Goal: Communication & Community: Participate in discussion

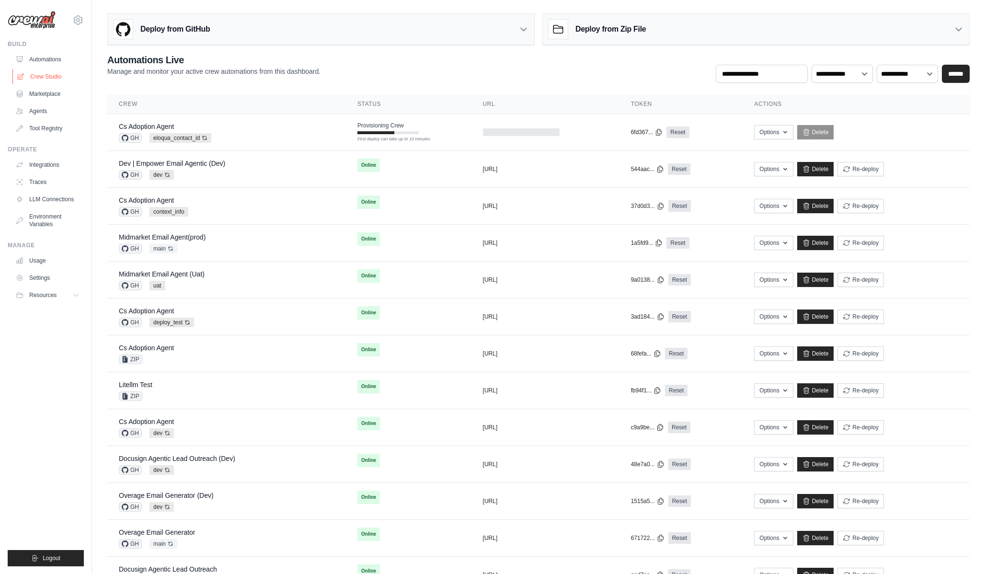
click at [69, 71] on link "Crew Studio" at bounding box center [48, 76] width 72 height 15
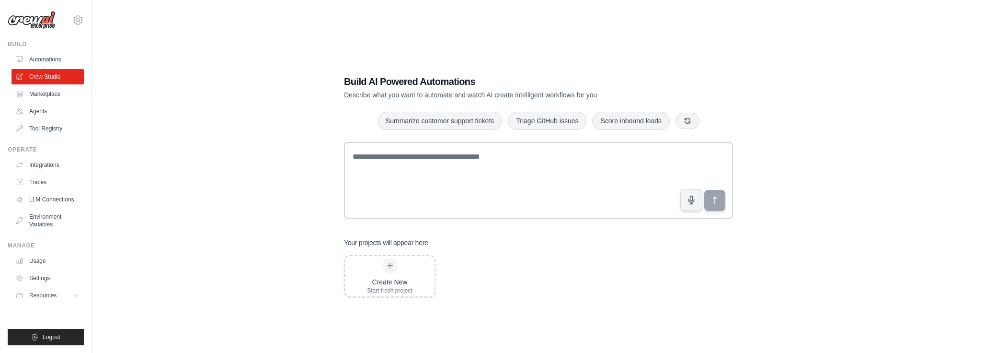
click at [443, 121] on button "Summarize customer support tickets" at bounding box center [440, 121] width 125 height 18
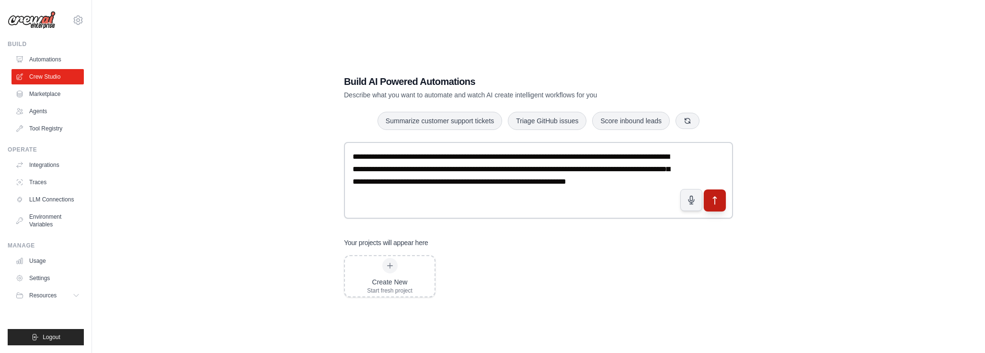
click at [717, 209] on button "submit" at bounding box center [715, 200] width 22 height 22
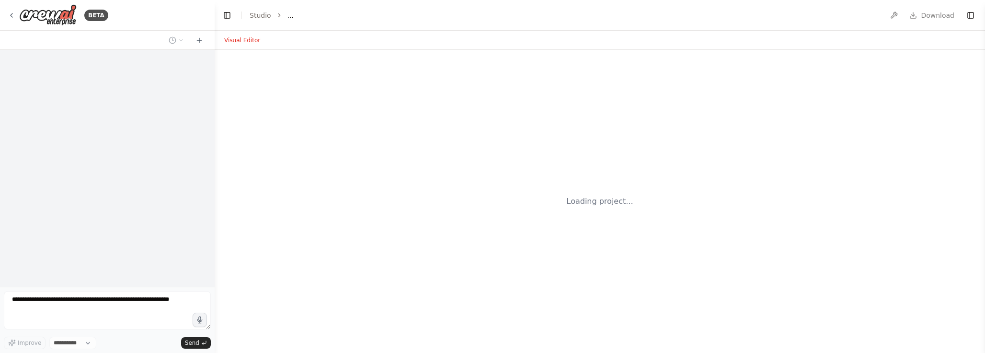
select select "****"
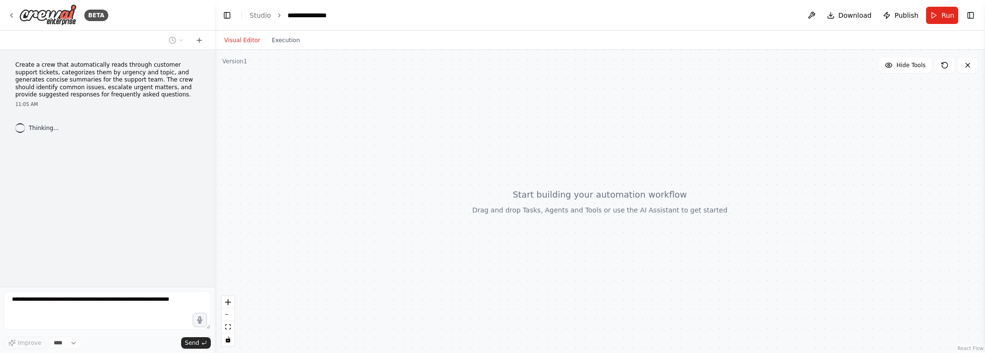
drag, startPoint x: 352, startPoint y: 193, endPoint x: 437, endPoint y: 212, distance: 87.0
click at [437, 212] on div at bounding box center [600, 201] width 770 height 303
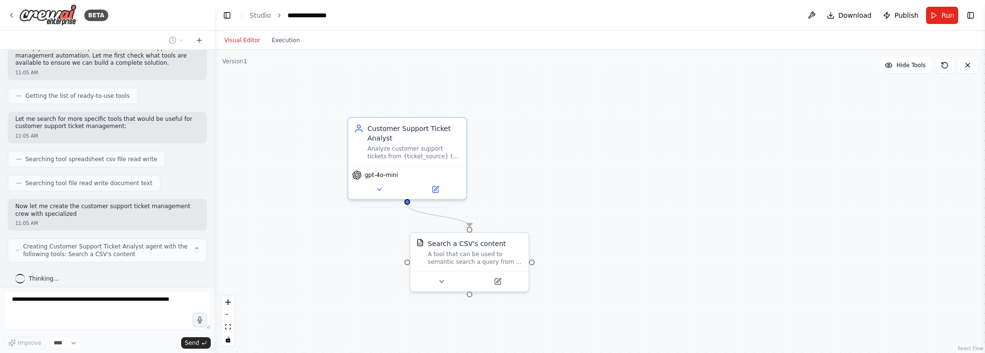
scroll to position [103, 0]
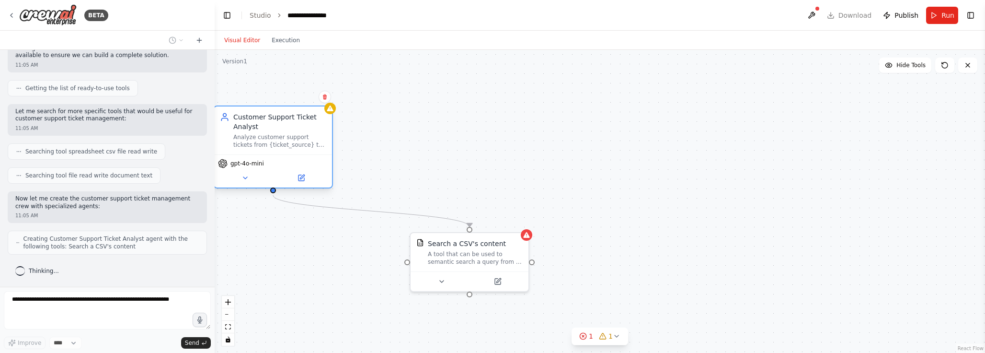
drag, startPoint x: 434, startPoint y: 159, endPoint x: 472, endPoint y: 112, distance: 60.6
click at [332, 112] on div "Customer Support Ticket Analyst Analyze customer support tickets from {ticket_s…" at bounding box center [273, 130] width 118 height 48
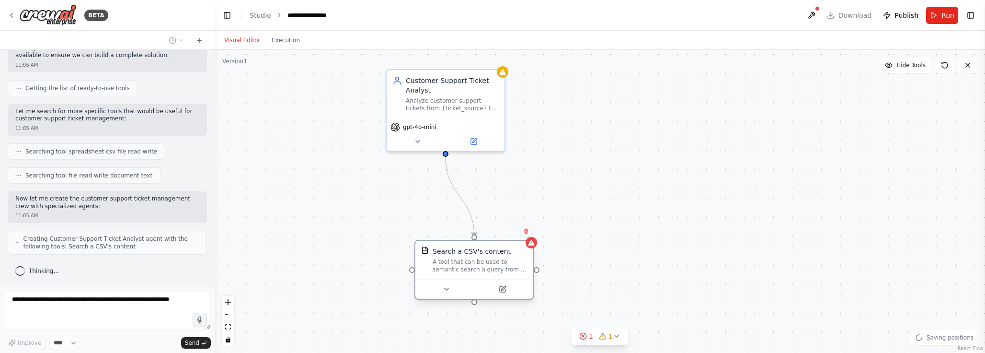
drag, startPoint x: 448, startPoint y: 251, endPoint x: 430, endPoint y: 263, distance: 21.8
click at [433, 263] on div "A tool that can be used to semantic search a query from a CSV's content." at bounding box center [480, 265] width 95 height 15
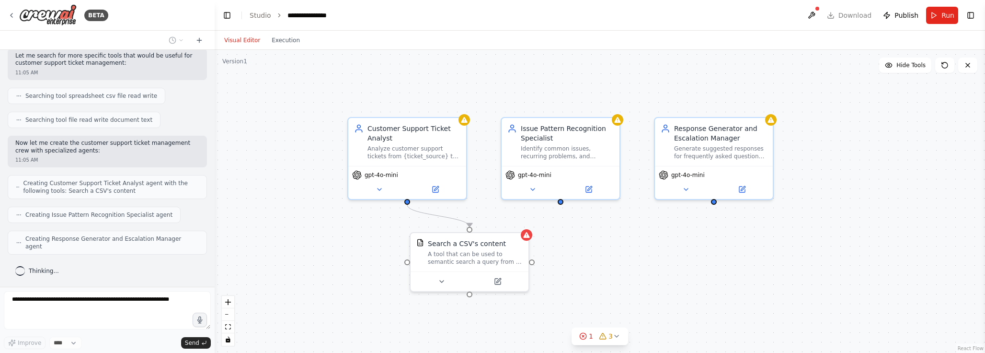
scroll to position [151, 0]
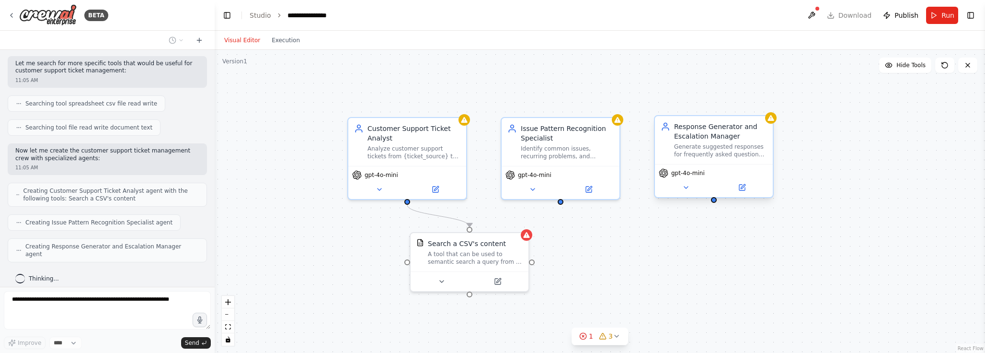
drag, startPoint x: 679, startPoint y: 157, endPoint x: 740, endPoint y: 80, distance: 98.2
click at [740, 116] on div "Response Generator and Escalation Manager Generate suggested responses for freq…" at bounding box center [714, 140] width 118 height 48
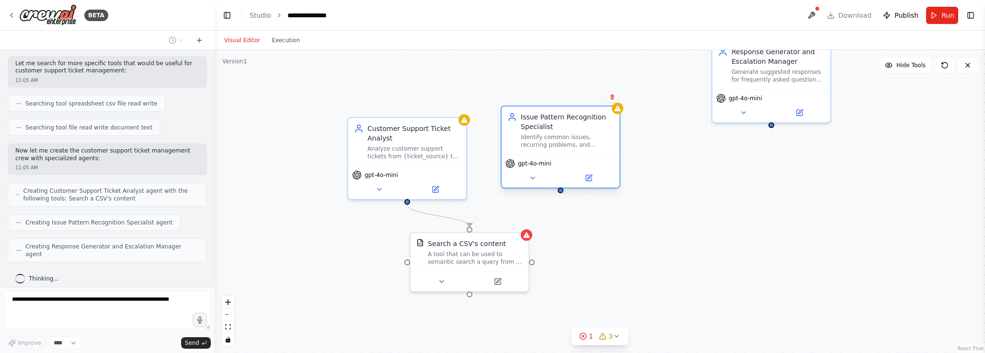
drag, startPoint x: 543, startPoint y: 140, endPoint x: 543, endPoint y: 86, distance: 54.6
click at [543, 112] on div "Issue Pattern Recognition Specialist Identify common issues, recurring problems…" at bounding box center [567, 130] width 93 height 36
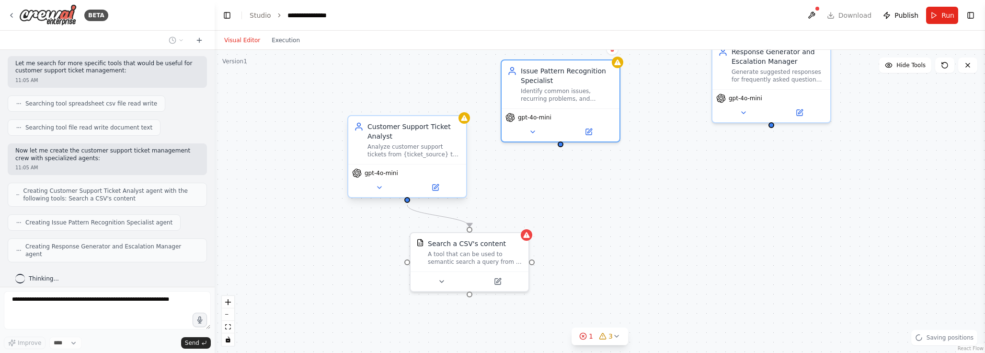
drag, startPoint x: 391, startPoint y: 143, endPoint x: 345, endPoint y: 95, distance: 66.4
click at [368, 143] on div "Analyze customer support tickets from {ticket_source} to categorize them by urg…" at bounding box center [414, 150] width 93 height 15
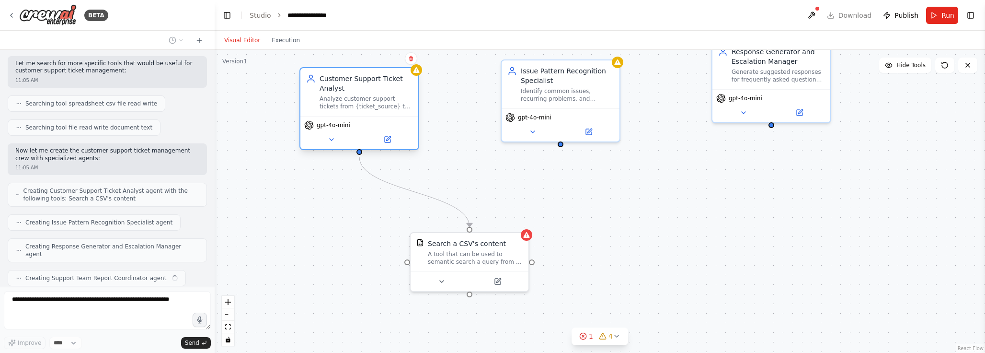
scroll to position [175, 0]
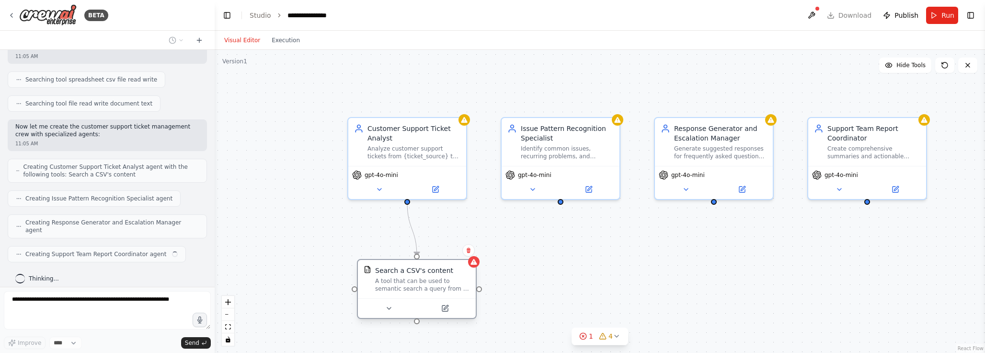
drag, startPoint x: 485, startPoint y: 247, endPoint x: 348, endPoint y: 304, distance: 148.2
click at [375, 292] on div "Search a CSV's content A tool that can be used to semantic search a query from …" at bounding box center [422, 278] width 95 height 27
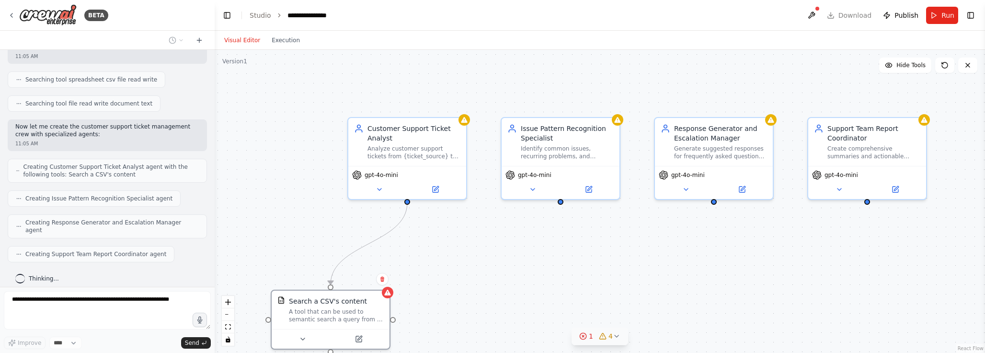
click at [603, 334] on icon at bounding box center [603, 336] width 8 height 8
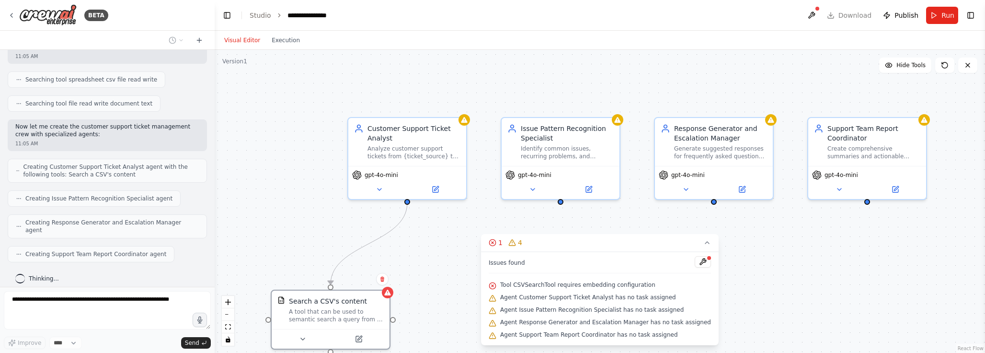
click at [735, 288] on div ".deletable-edge-delete-btn { width: 20px; height: 20px; border: 0px solid #ffff…" at bounding box center [600, 201] width 770 height 303
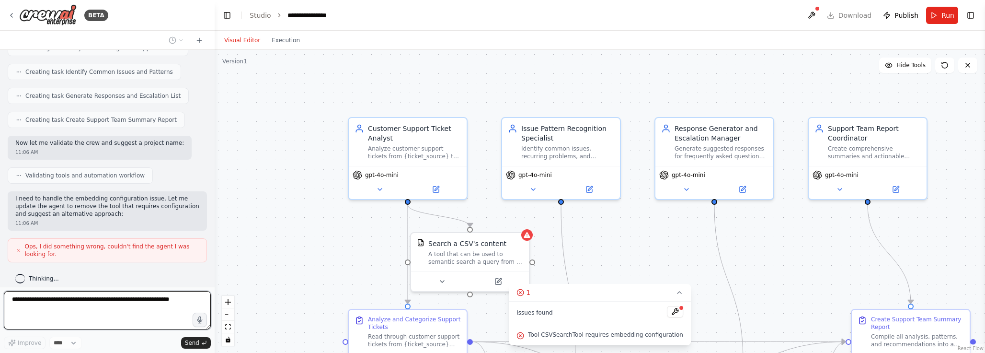
scroll to position [493, 0]
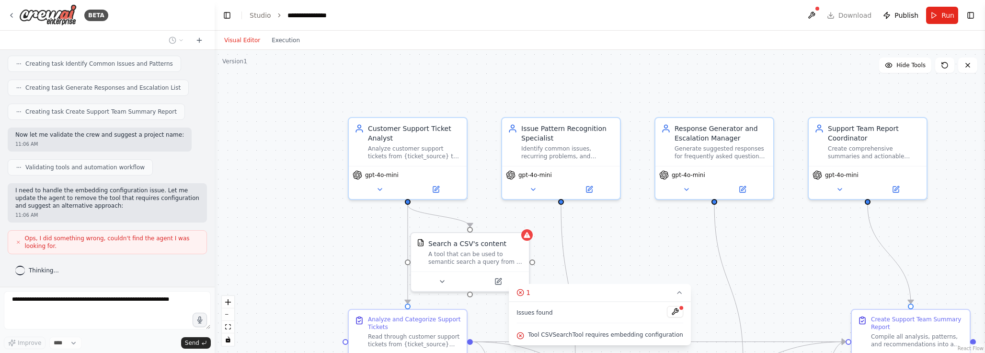
click at [136, 211] on div "11:06 AM" at bounding box center [107, 214] width 184 height 7
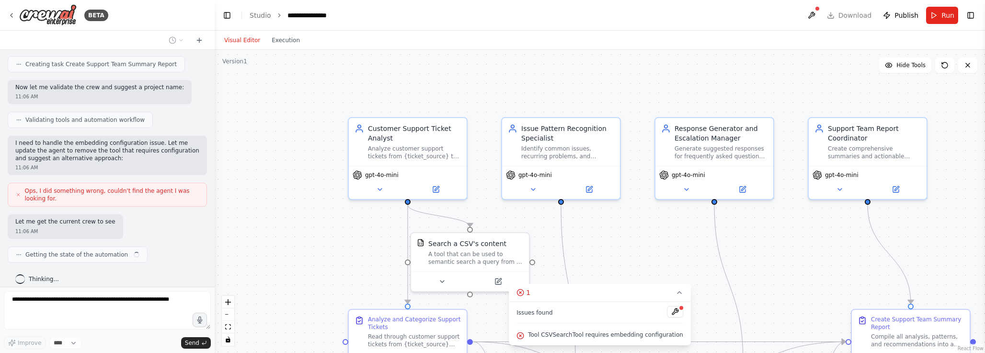
click at [136, 214] on div "Let me get the current crew to see 11:06 AM" at bounding box center [107, 226] width 199 height 24
click at [123, 214] on div "Let me get the current crew to see 11:06 AM" at bounding box center [65, 226] width 115 height 24
click at [139, 187] on span "Ops, I did something wrong, couldn't find the agent I was looking for." at bounding box center [112, 194] width 174 height 15
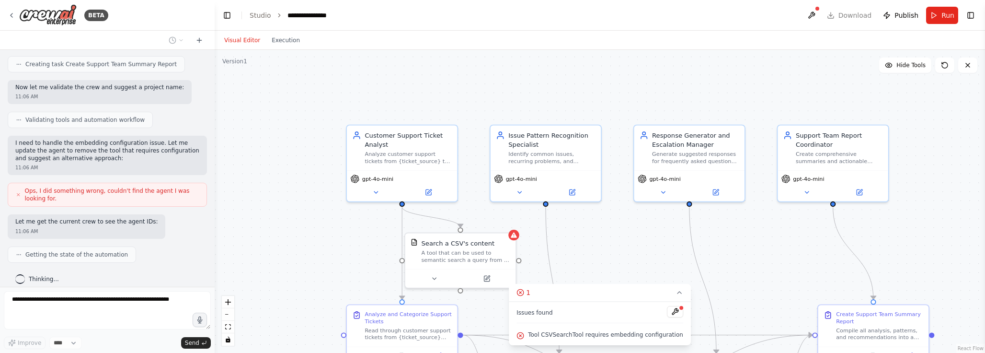
drag, startPoint x: 318, startPoint y: 236, endPoint x: 260, endPoint y: 177, distance: 82.7
click at [260, 177] on div ".deletable-edge-delete-btn { width: 20px; height: 20px; border: 0px solid #ffff…" at bounding box center [600, 201] width 770 height 303
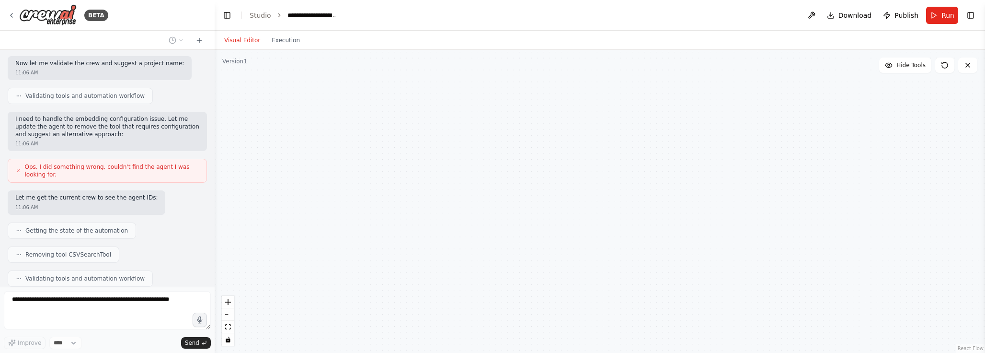
scroll to position [565, 0]
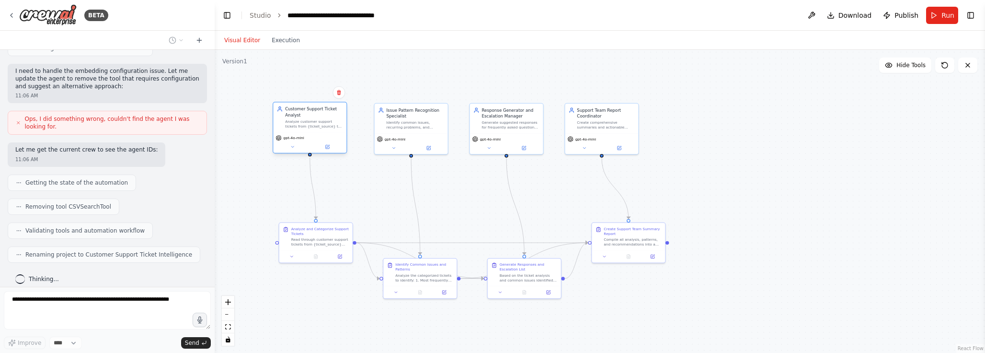
drag, startPoint x: 310, startPoint y: 119, endPoint x: 238, endPoint y: 119, distance: 72.8
click at [285, 119] on div "Analyze customer support tickets from {ticket_source} to categorize them by urg…" at bounding box center [314, 124] width 58 height 10
click at [282, 39] on button "Execution" at bounding box center [286, 39] width 40 height 11
click at [247, 42] on button "Visual Editor" at bounding box center [241, 39] width 47 height 11
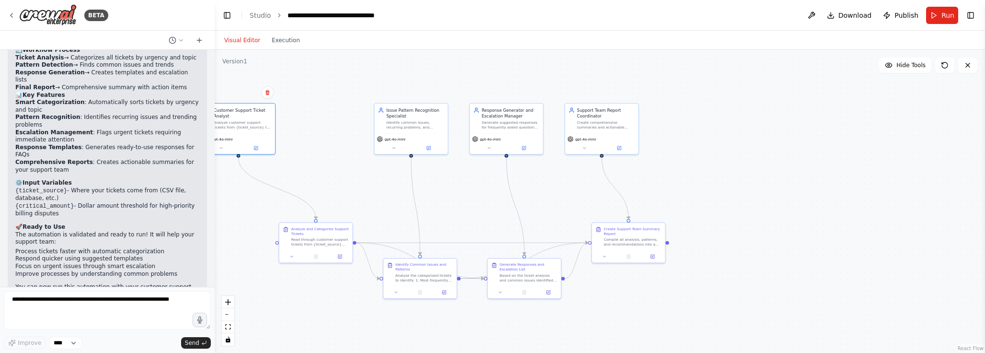
scroll to position [910, 0]
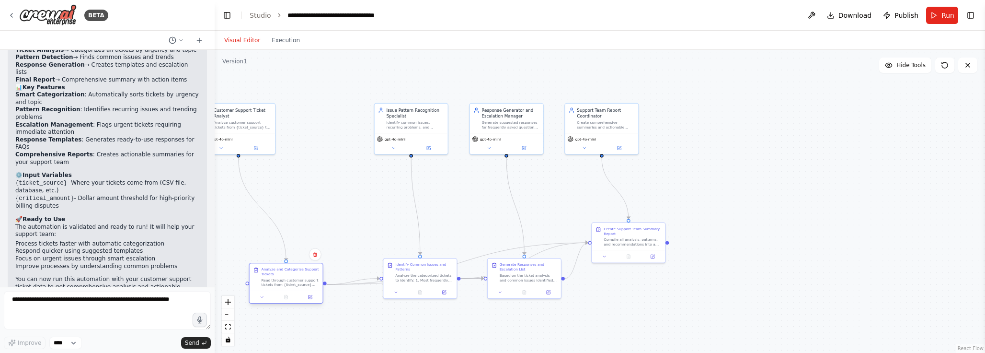
drag, startPoint x: 297, startPoint y: 230, endPoint x: 261, endPoint y: 281, distance: 62.9
click at [261, 276] on div "Analyze and Categorize Support Tickets" at bounding box center [290, 272] width 58 height 10
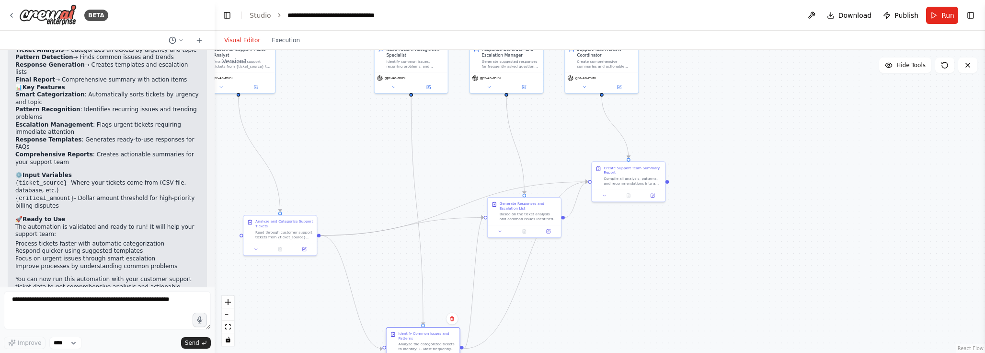
drag, startPoint x: 413, startPoint y: 282, endPoint x: 413, endPoint y: 350, distance: 68.0
click at [413, 350] on div "Identify Common Issues and Patterns Analyze the categorized tickets to identify…" at bounding box center [423, 347] width 74 height 41
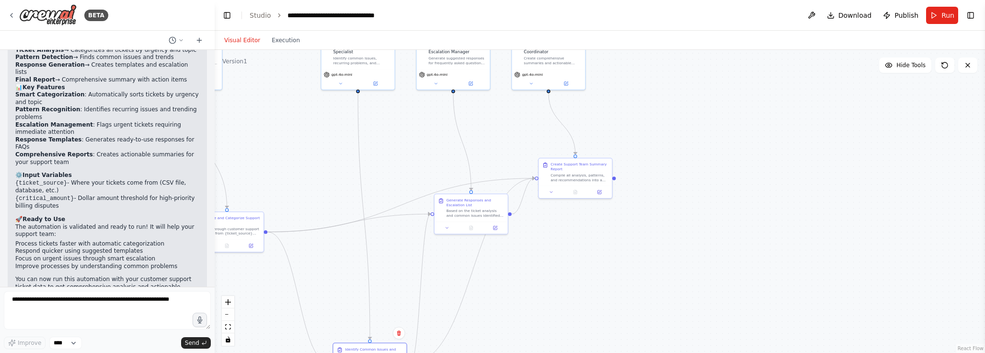
drag, startPoint x: 564, startPoint y: 180, endPoint x: 478, endPoint y: 198, distance: 88.6
click at [478, 198] on div ".deletable-edge-delete-btn { width: 20px; height: 20px; border: 0px solid #ffff…" at bounding box center [600, 201] width 770 height 303
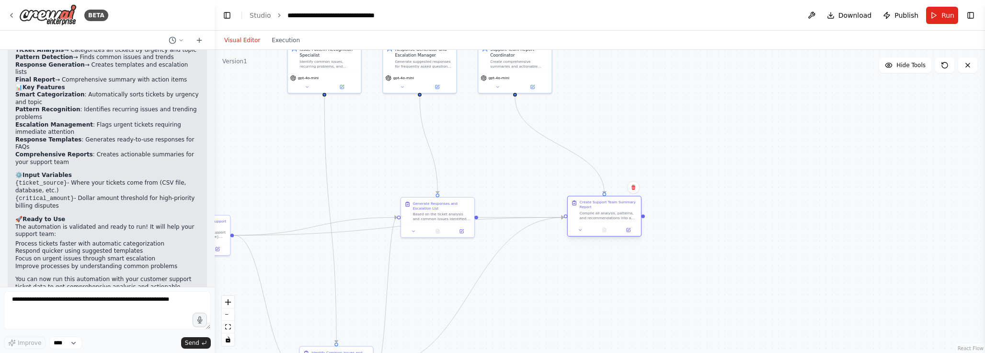
drag, startPoint x: 525, startPoint y: 161, endPoint x: 587, endPoint y: 196, distance: 71.7
click at [587, 196] on div "Create Support Team Summary Report Compile all analysis, patterns, and recommen…" at bounding box center [604, 209] width 73 height 27
drag, startPoint x: 416, startPoint y: 208, endPoint x: 414, endPoint y: 170, distance: 38.9
click at [415, 194] on div "Generate Responses and Escalation List" at bounding box center [442, 199] width 58 height 10
click at [946, 57] on button at bounding box center [944, 64] width 19 height 15
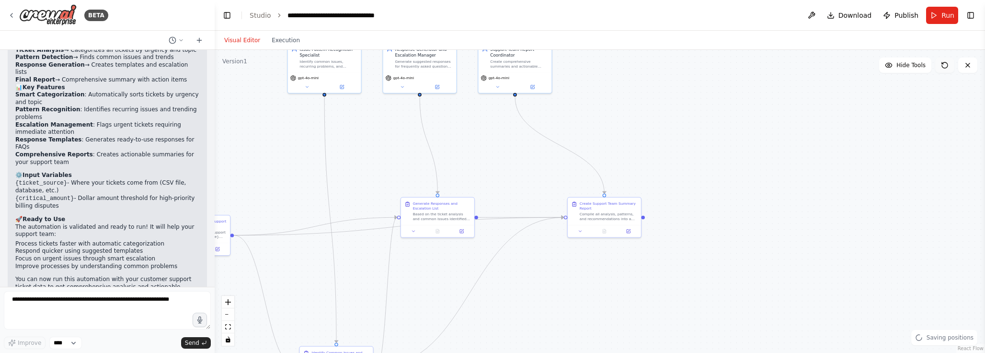
click at [946, 58] on button at bounding box center [944, 64] width 19 height 15
drag, startPoint x: 452, startPoint y: 255, endPoint x: 522, endPoint y: 255, distance: 69.5
click at [522, 255] on div ".deletable-edge-delete-btn { width: 20px; height: 20px; border: 0px solid #ffff…" at bounding box center [600, 201] width 770 height 303
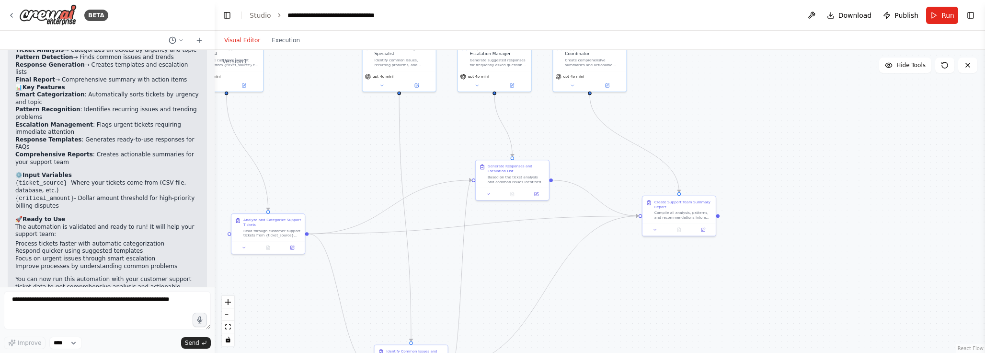
drag, startPoint x: 510, startPoint y: 250, endPoint x: 542, endPoint y: 251, distance: 32.1
click at [542, 251] on div ".deletable-edge-delete-btn { width: 20px; height: 20px; border: 0px solid #ffff…" at bounding box center [600, 201] width 770 height 303
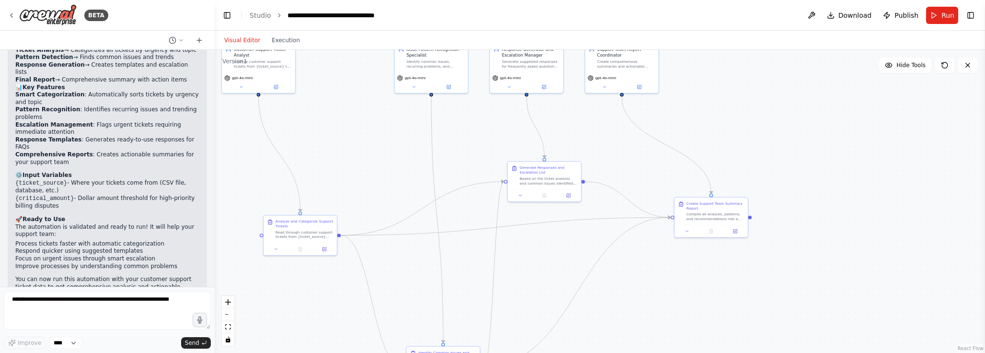
click at [503, 200] on div ".deletable-edge-delete-btn { width: 20px; height: 20px; border: 0px solid #ffff…" at bounding box center [508, 106] width 479 height 188
drag, startPoint x: 497, startPoint y: 183, endPoint x: 434, endPoint y: 227, distance: 76.7
click at [508, 188] on div "Generate Responses and Escalation List Based on the ticket analysis and common …" at bounding box center [544, 174] width 73 height 27
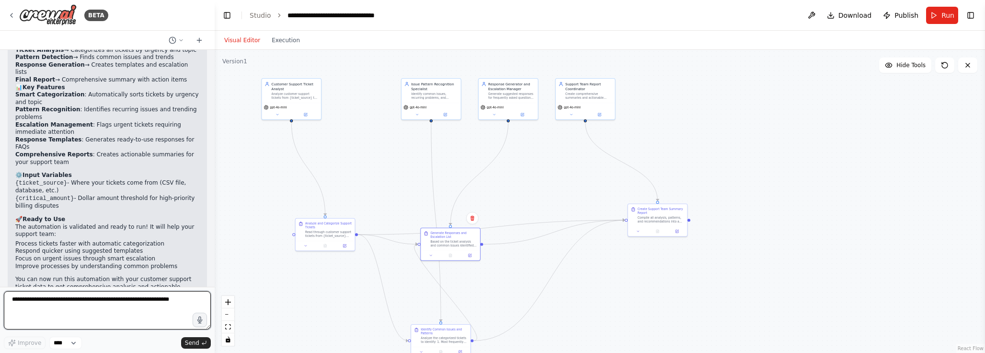
click at [194, 297] on textarea at bounding box center [107, 310] width 207 height 38
drag, startPoint x: 451, startPoint y: 243, endPoint x: 439, endPoint y: 170, distance: 74.3
click at [474, 229] on div "Based on the ticket analysis and common issues identified: 1. Create suggested …" at bounding box center [497, 233] width 47 height 8
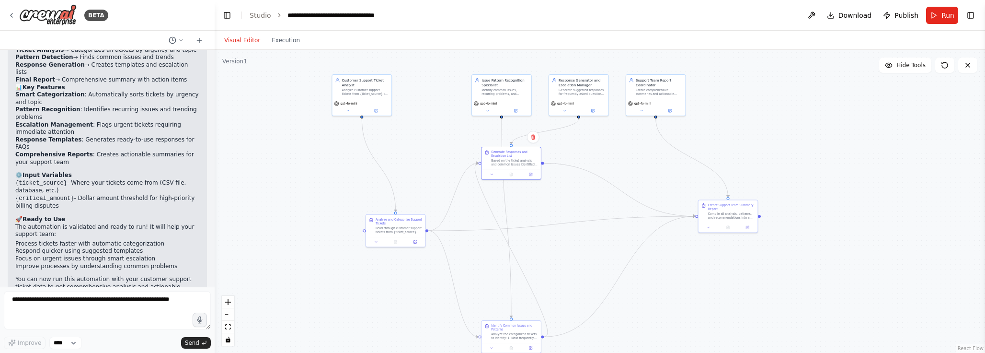
drag, startPoint x: 529, startPoint y: 315, endPoint x: 609, endPoint y: 310, distance: 79.7
click at [609, 310] on div ".deletable-edge-delete-btn { width: 20px; height: 20px; border: 0px solid #ffff…" at bounding box center [600, 201] width 770 height 303
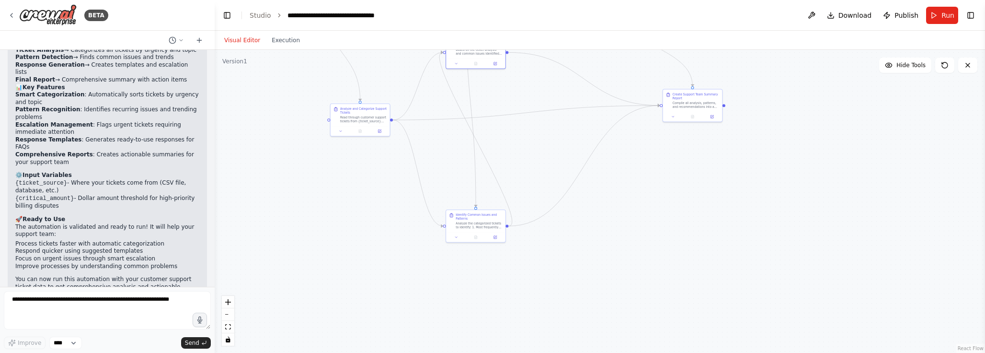
drag, startPoint x: 609, startPoint y: 310, endPoint x: 545, endPoint y: 231, distance: 101.5
click at [545, 231] on div ".deletable-edge-delete-btn { width: 20px; height: 20px; border: 0px solid #ffff…" at bounding box center [600, 201] width 770 height 303
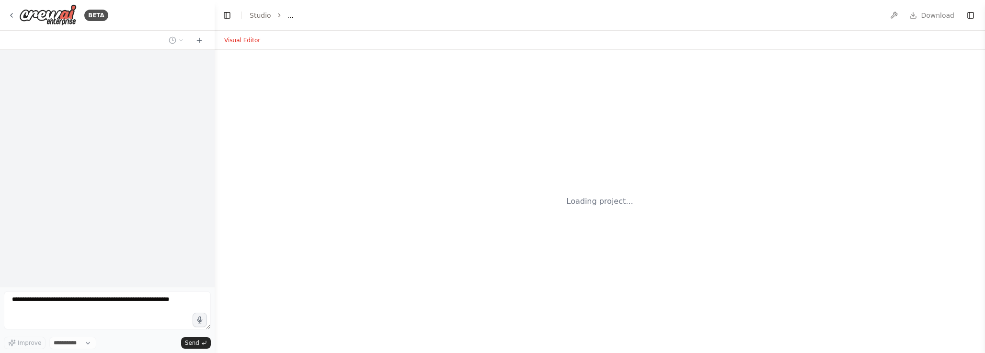
select select "****"
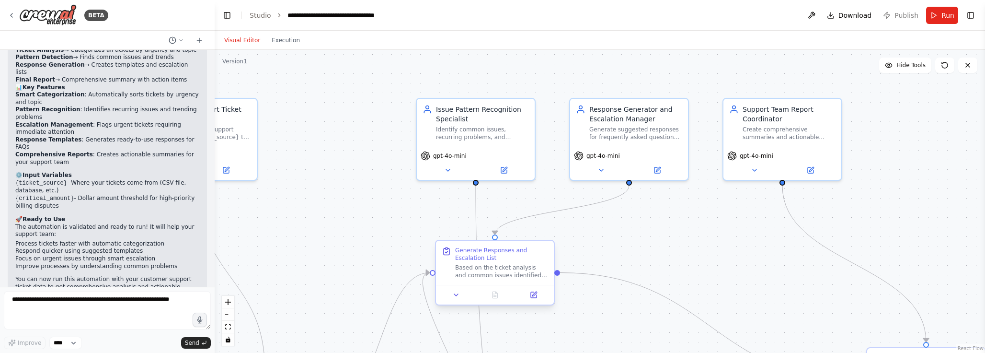
scroll to position [910, 0]
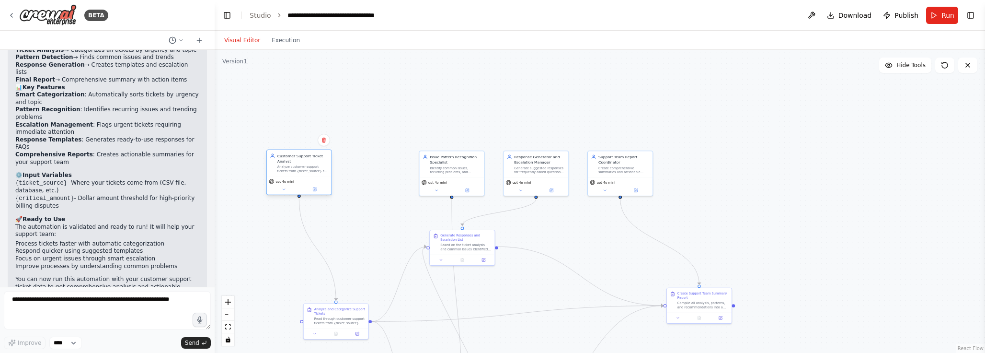
drag, startPoint x: 309, startPoint y: 169, endPoint x: 383, endPoint y: 168, distance: 74.3
click at [329, 168] on div "Analyze customer support tickets from {ticket_source} to categorize them by urg…" at bounding box center [302, 169] width 51 height 9
drag, startPoint x: 383, startPoint y: 168, endPoint x: 296, endPoint y: 183, distance: 88.0
click at [296, 183] on div "Analyze customer support tickets from {ticket_source} to categorize them by urg…" at bounding box center [297, 185] width 51 height 9
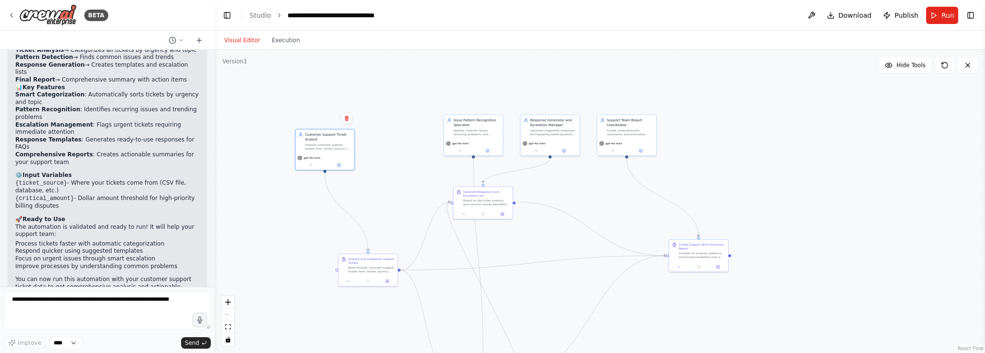
drag, startPoint x: 362, startPoint y: 175, endPoint x: 392, endPoint y: 137, distance: 48.5
click at [392, 137] on div ".deletable-edge-delete-btn { width: 20px; height: 20px; border: 0px solid #ffff…" at bounding box center [600, 201] width 770 height 303
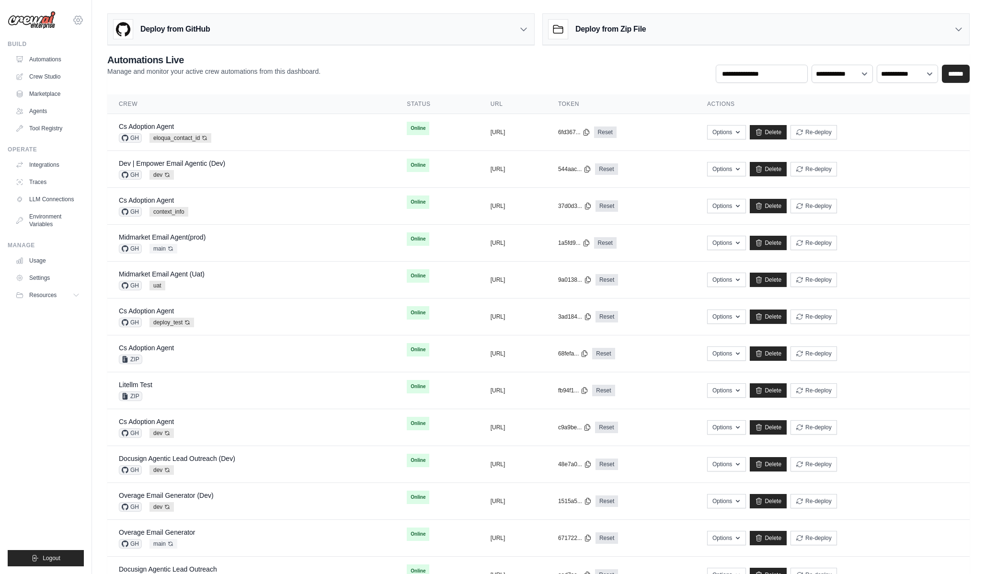
click at [79, 18] on icon at bounding box center [77, 19] width 11 height 11
click at [92, 68] on link "CrewAI Internal Org" at bounding box center [78, 66] width 84 height 17
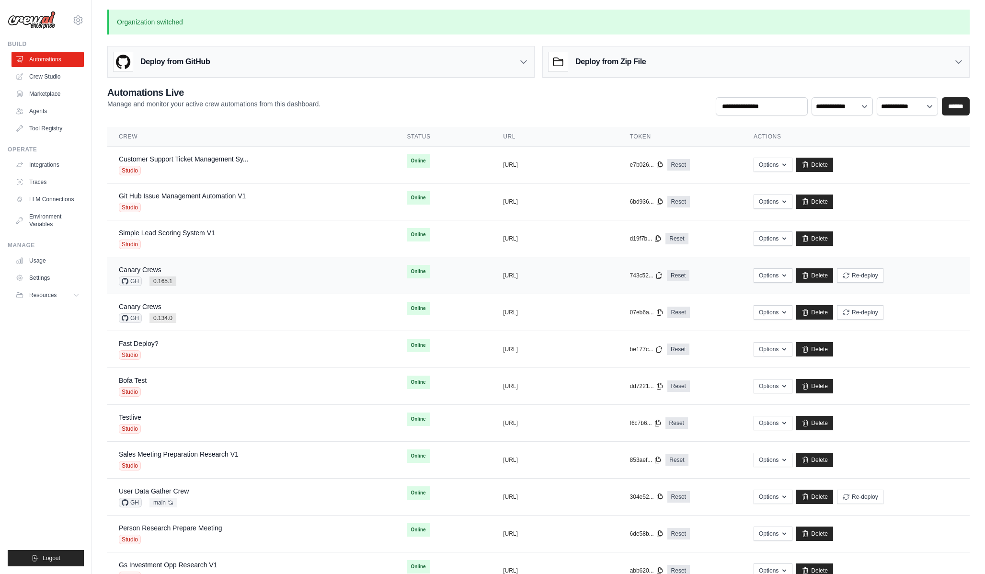
click at [215, 267] on div "Canary Crews GH 0.165.1" at bounding box center [251, 275] width 265 height 21
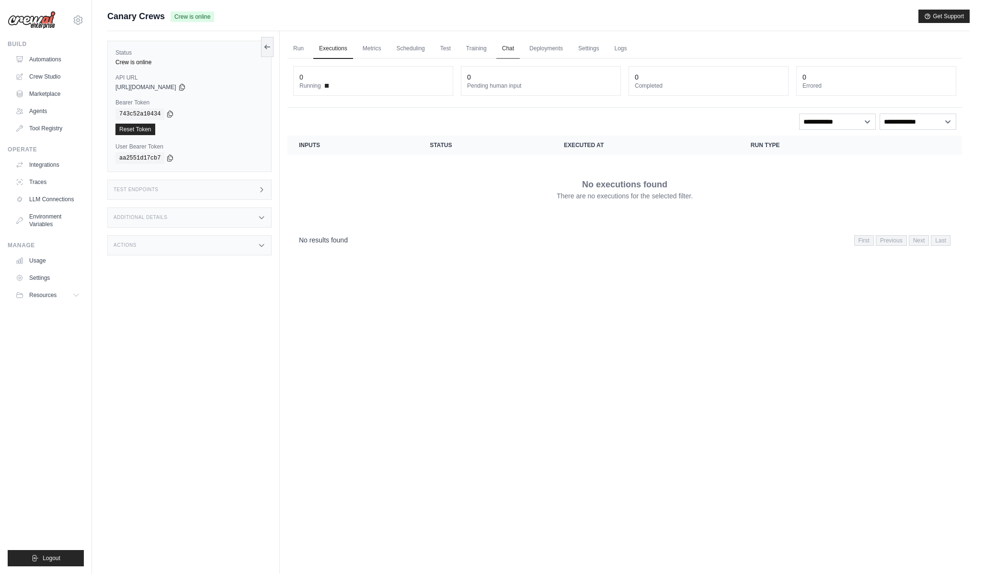
click at [500, 47] on link "Chat" at bounding box center [507, 49] width 23 height 20
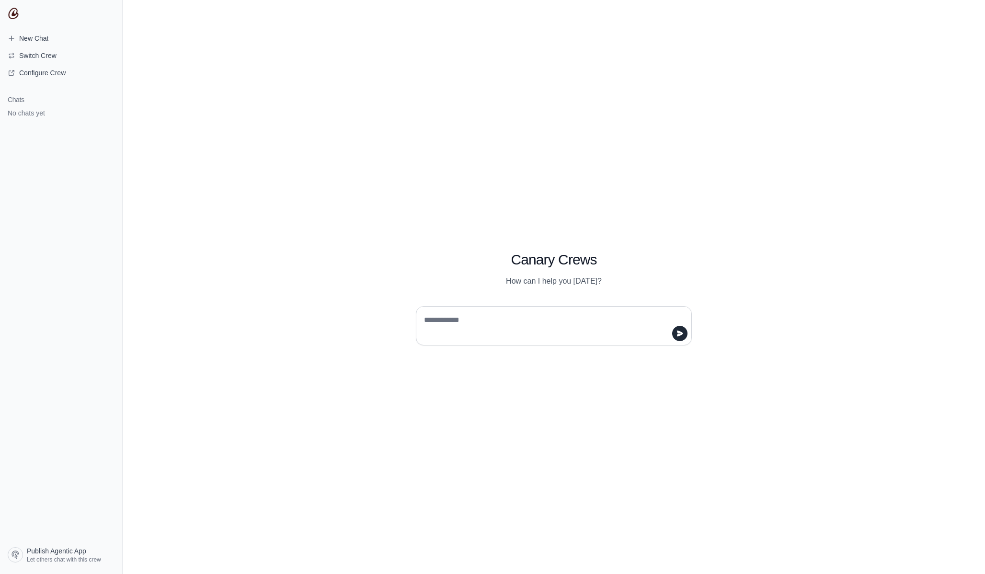
click at [480, 324] on textarea at bounding box center [551, 325] width 258 height 27
type textarea "********"
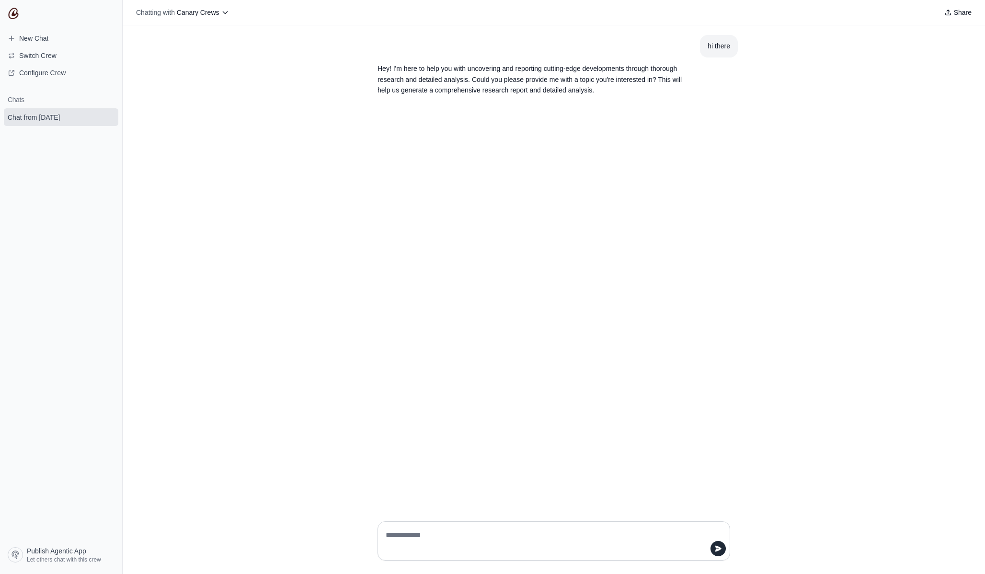
click at [358, 283] on div "hi there Hey! I'm here to help you with uncovering and reporting cutting-edge d…" at bounding box center [554, 269] width 862 height 488
